Goal: Information Seeking & Learning: Learn about a topic

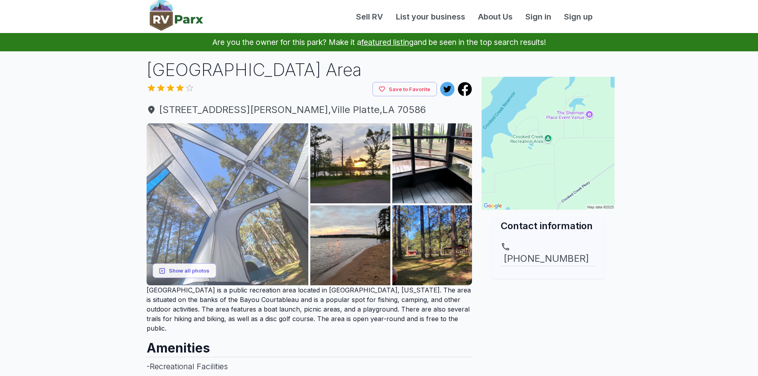
click at [239, 217] on img at bounding box center [228, 204] width 162 height 162
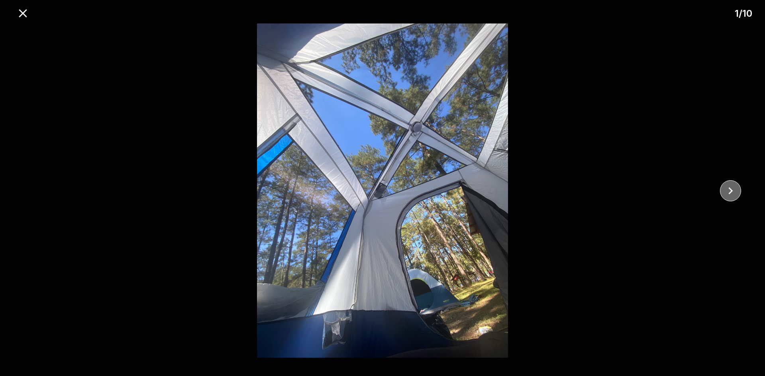
click at [729, 188] on icon "close" at bounding box center [730, 191] width 14 height 14
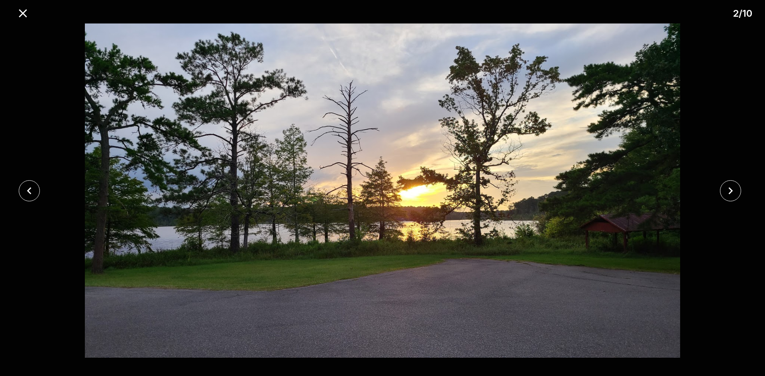
click at [34, 196] on icon "close" at bounding box center [29, 191] width 14 height 14
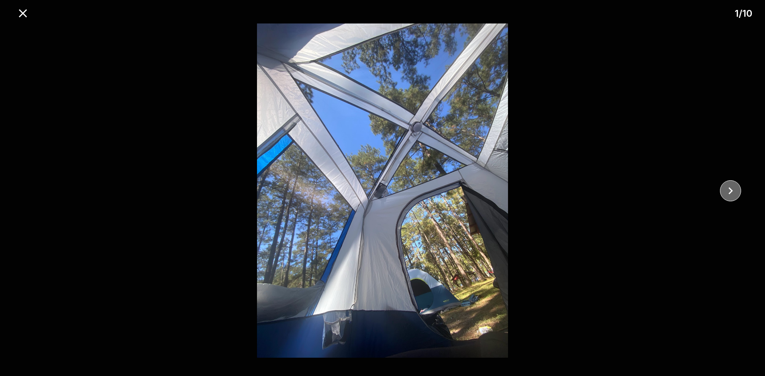
click at [732, 188] on icon "close" at bounding box center [730, 191] width 14 height 14
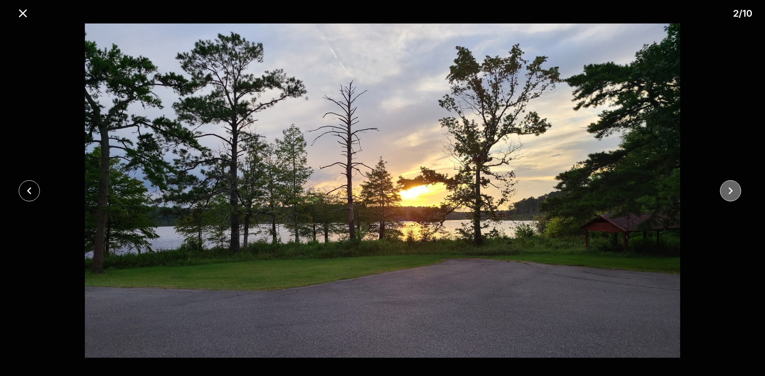
click at [732, 188] on icon "close" at bounding box center [730, 191] width 14 height 14
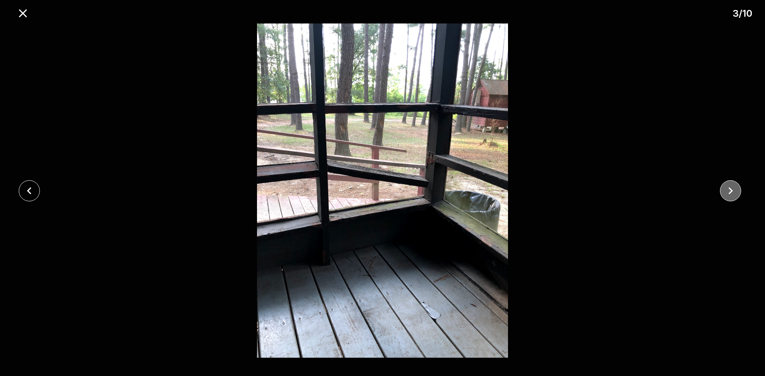
click at [732, 188] on icon "close" at bounding box center [730, 191] width 14 height 14
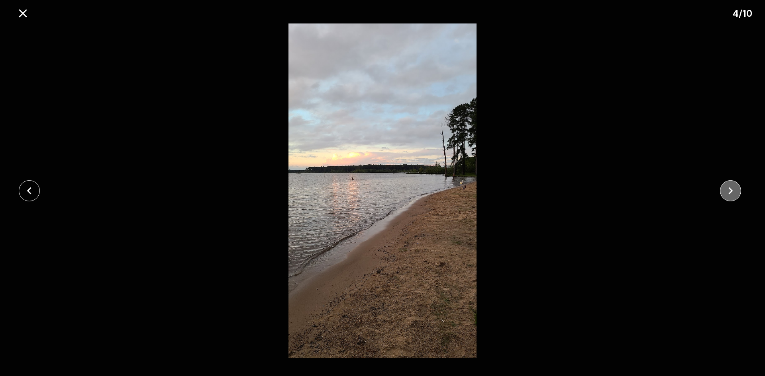
click at [732, 188] on icon "close" at bounding box center [730, 191] width 14 height 14
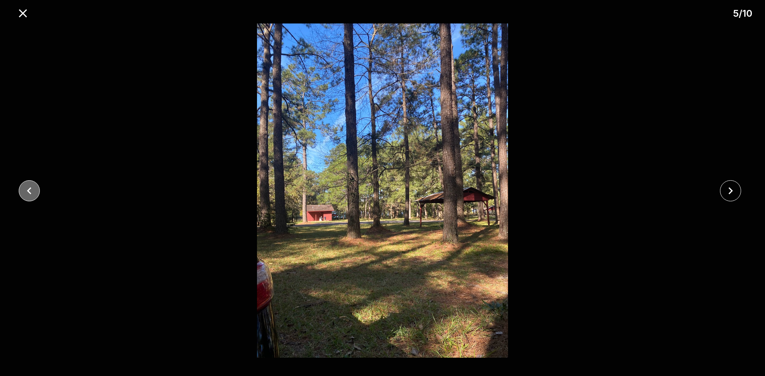
click at [33, 194] on icon "close" at bounding box center [29, 191] width 14 height 14
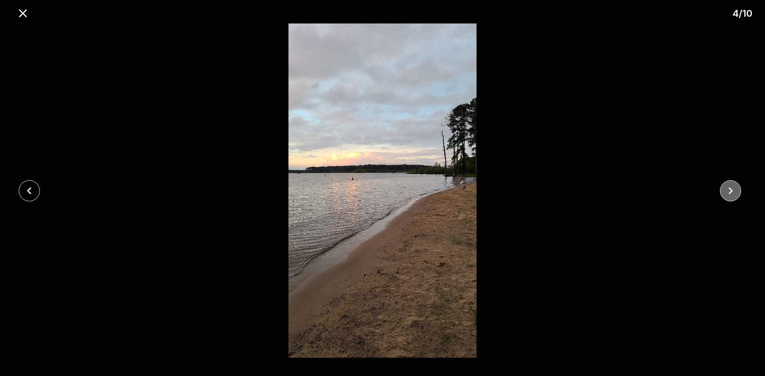
click at [725, 190] on icon "close" at bounding box center [730, 191] width 14 height 14
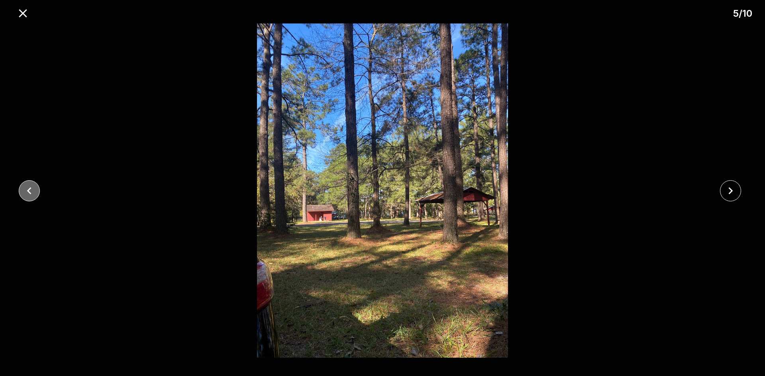
click at [25, 186] on icon "close" at bounding box center [29, 191] width 14 height 14
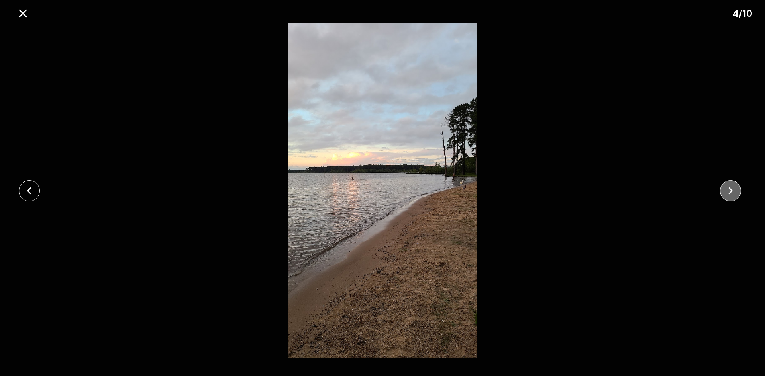
click at [723, 189] on icon "close" at bounding box center [730, 191] width 14 height 14
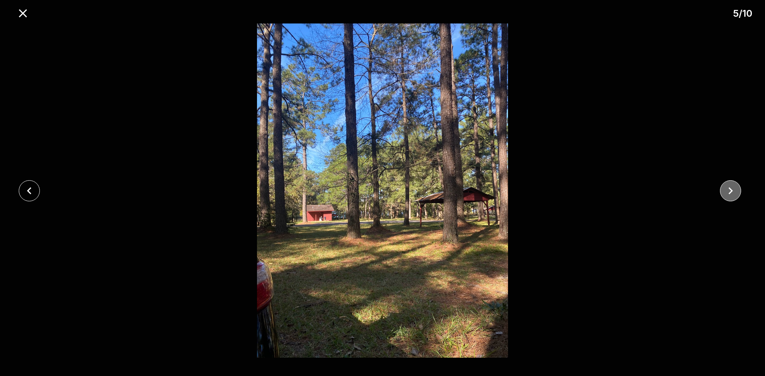
click at [724, 189] on icon "close" at bounding box center [730, 191] width 14 height 14
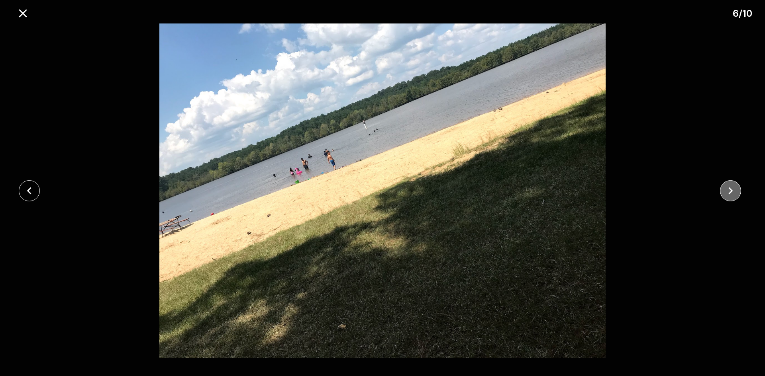
click at [732, 191] on icon "close" at bounding box center [730, 190] width 4 height 7
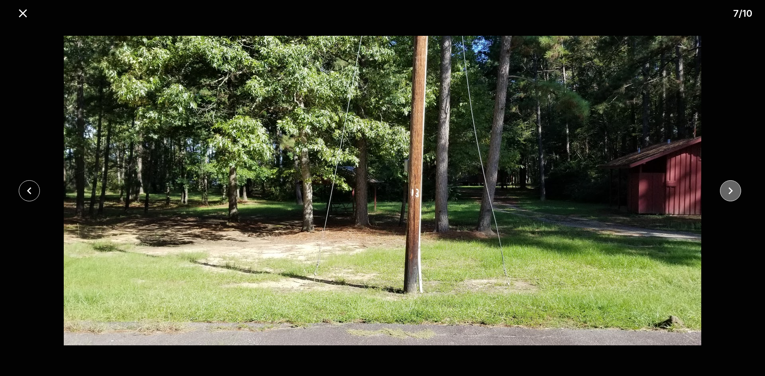
click at [731, 192] on icon "close" at bounding box center [730, 190] width 4 height 7
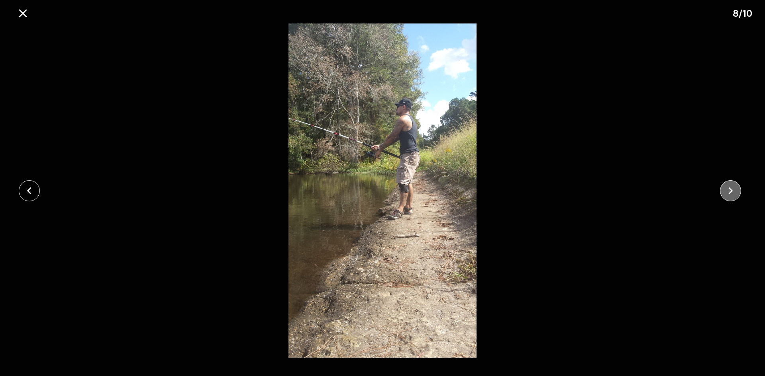
click at [729, 192] on icon "close" at bounding box center [730, 191] width 14 height 14
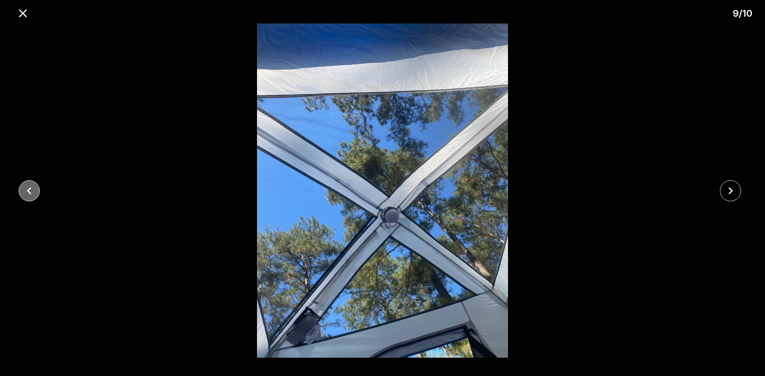
click at [38, 194] on button "close" at bounding box center [29, 190] width 21 height 21
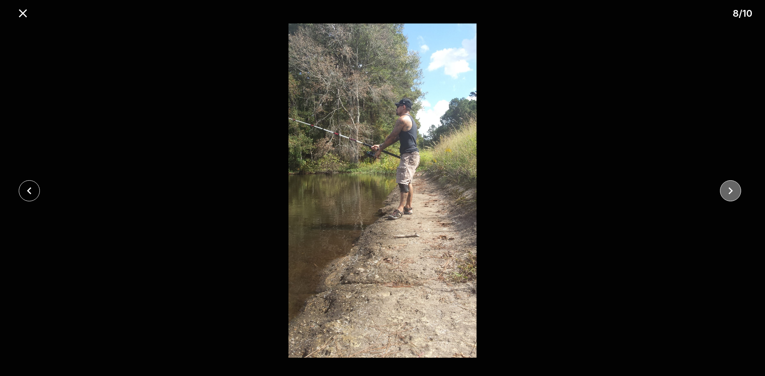
click at [724, 189] on icon "close" at bounding box center [730, 191] width 14 height 14
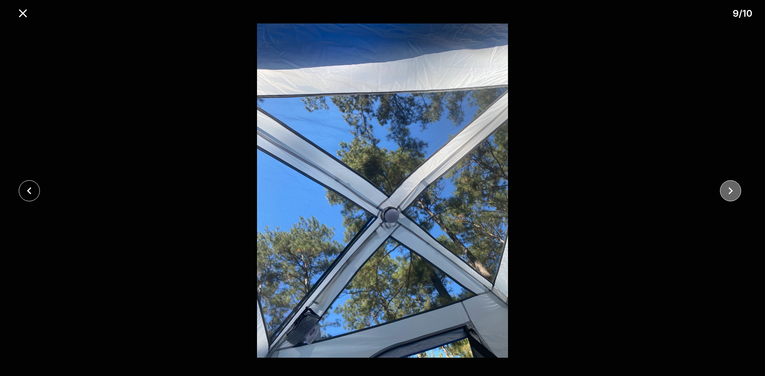
click at [724, 189] on icon "close" at bounding box center [730, 191] width 14 height 14
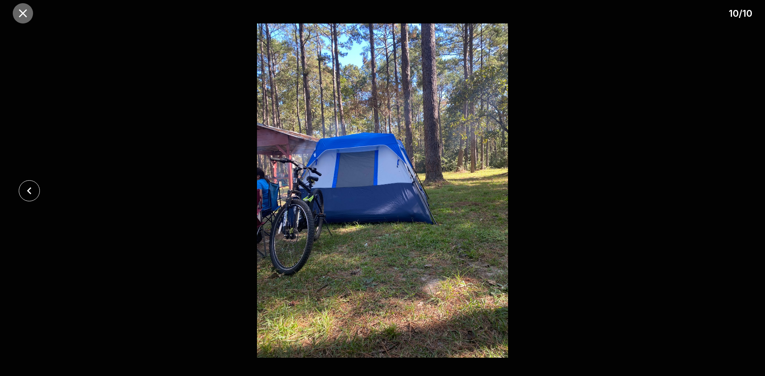
drag, startPoint x: 25, startPoint y: 14, endPoint x: 21, endPoint y: 14, distance: 4.0
click at [24, 14] on icon "close" at bounding box center [23, 13] width 14 height 14
